Goal: Task Accomplishment & Management: Manage account settings

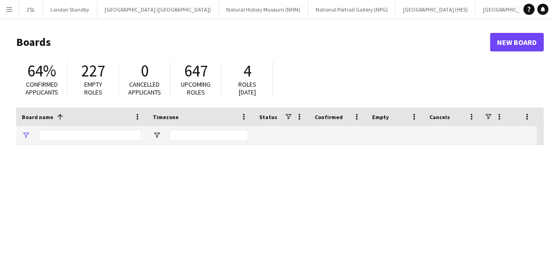
type input "***"
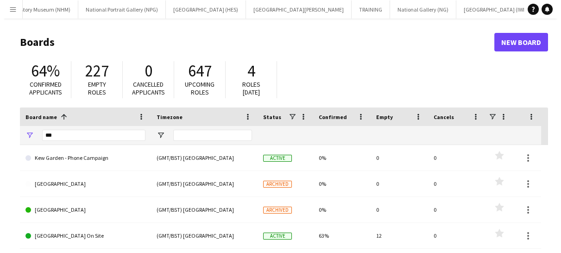
scroll to position [0, 264]
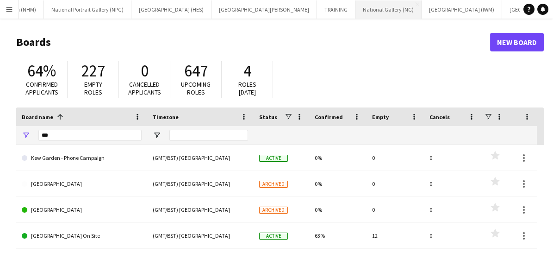
click at [356, 5] on button "National Gallery (NG) Close" at bounding box center [389, 9] width 66 height 18
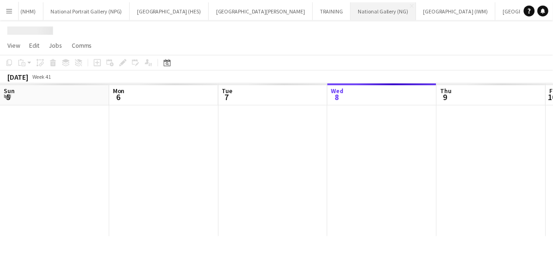
scroll to position [0, 221]
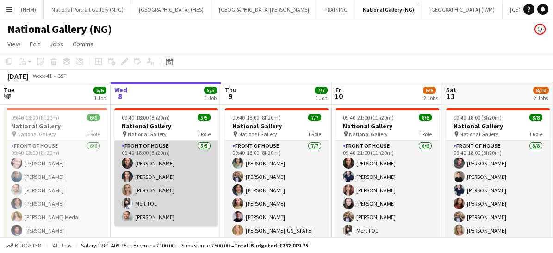
click at [186, 202] on app-card-role "Front of House [DATE] 09:40-18:00 (8h20m) [PERSON_NAME] [PERSON_NAME] [PERSON_N…" at bounding box center [166, 183] width 104 height 85
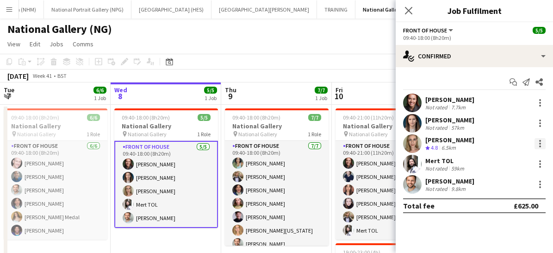
click at [543, 142] on div at bounding box center [540, 143] width 11 height 11
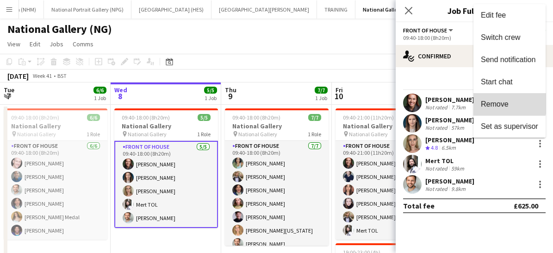
click at [498, 97] on button "Remove" at bounding box center [510, 104] width 72 height 22
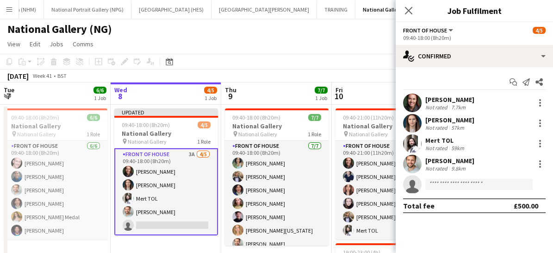
scroll to position [65, 0]
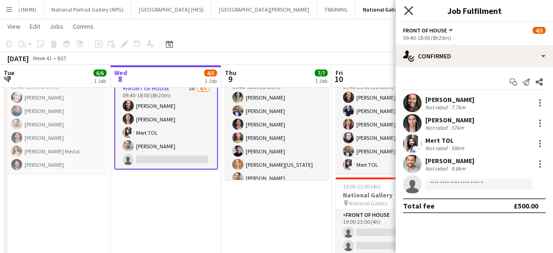
click at [408, 13] on icon "Close pop-in" at bounding box center [408, 10] width 9 height 9
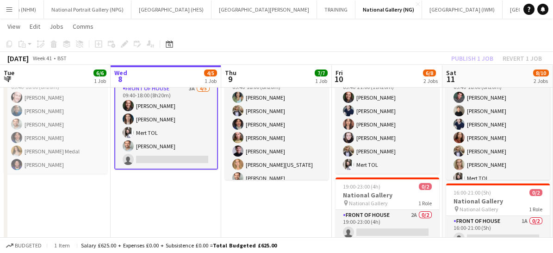
click at [196, 130] on app-card-role "Front of House 3A [DATE] 09:40-18:00 (8h20m) [PERSON_NAME] [PERSON_NAME] Mert T…" at bounding box center [166, 125] width 104 height 87
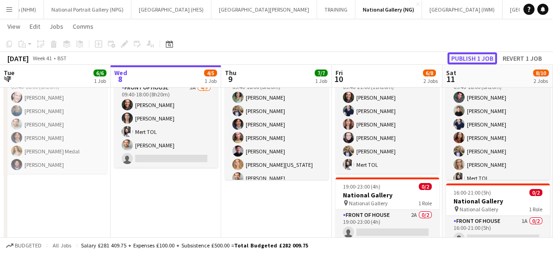
click at [456, 57] on button "Publish 1 job" at bounding box center [473, 58] width 50 height 12
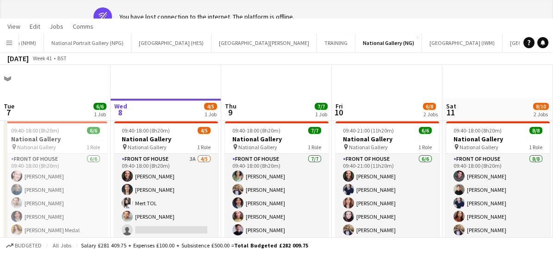
scroll to position [0, 0]
